Goal: Go to known website: Go to known website

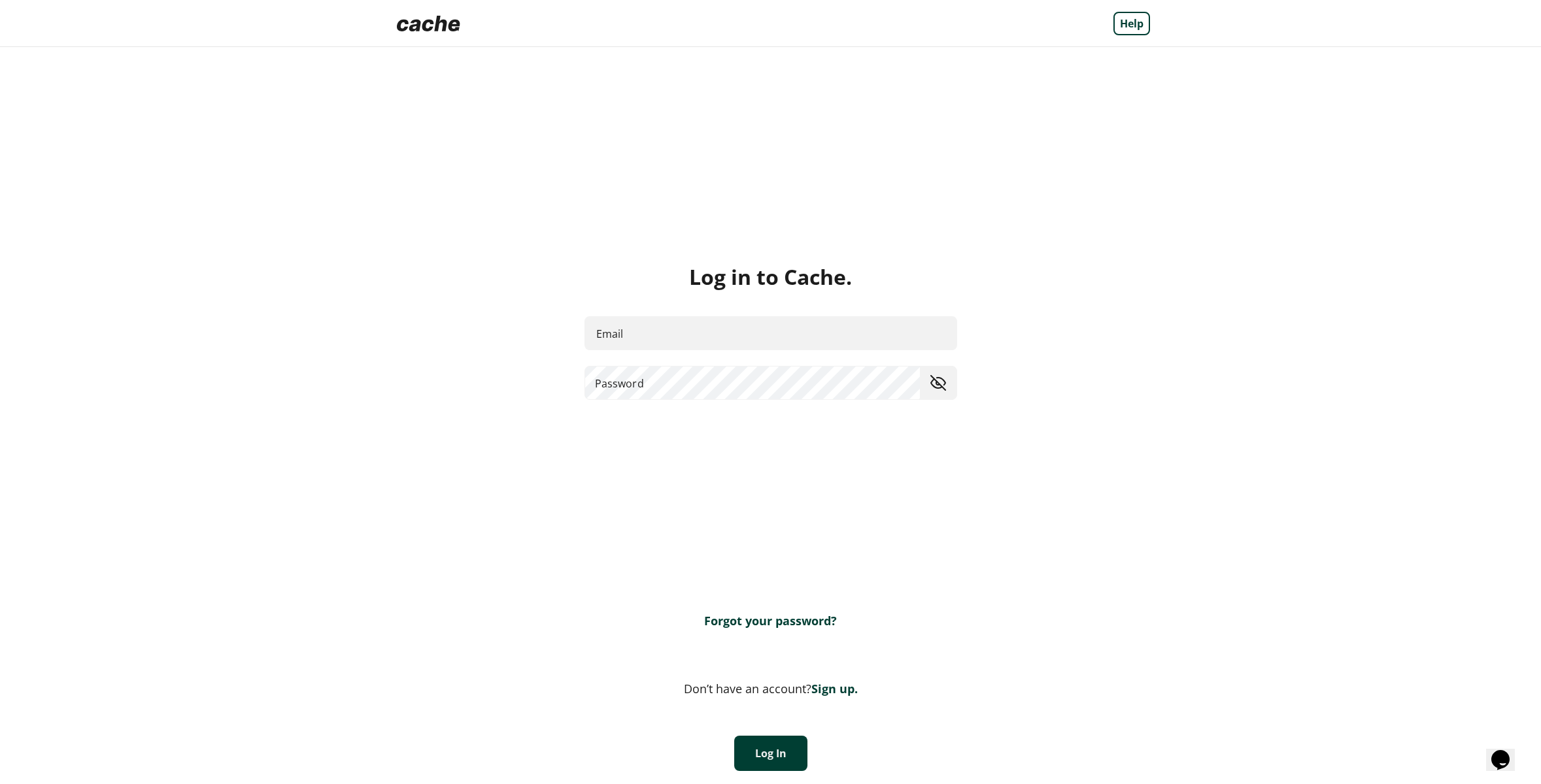
click at [437, 23] on img at bounding box center [428, 23] width 74 height 26
